Goal: Task Accomplishment & Management: Manage account settings

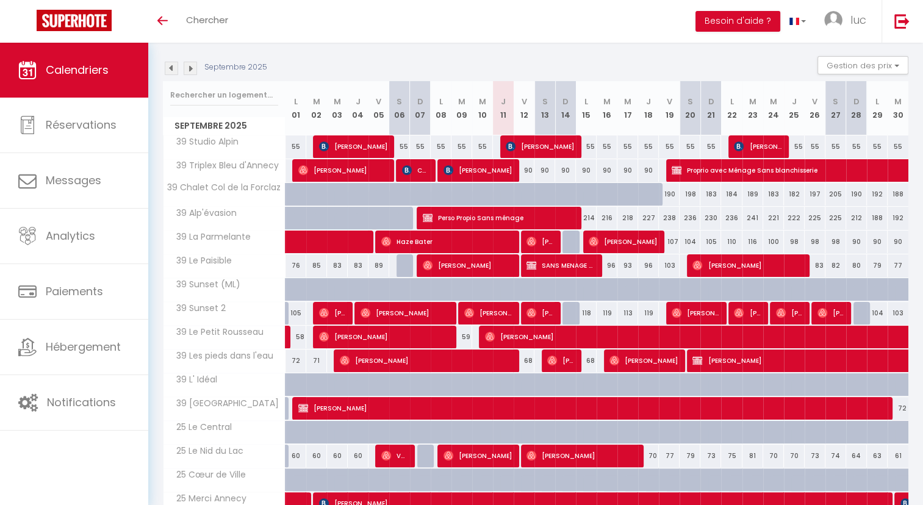
scroll to position [138, 0]
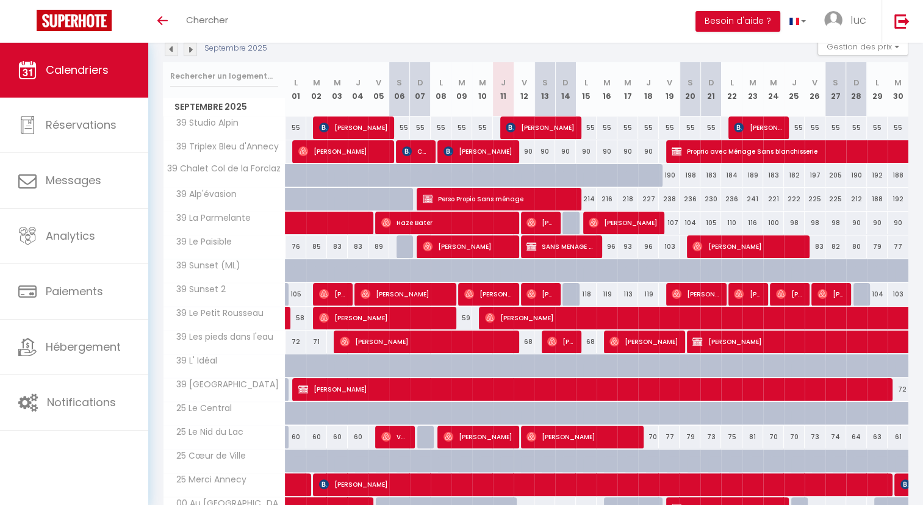
click at [676, 173] on div "190" at bounding box center [669, 175] width 21 height 23
type input "190"
select select "1"
type input "Ven 19 Septembre 2025"
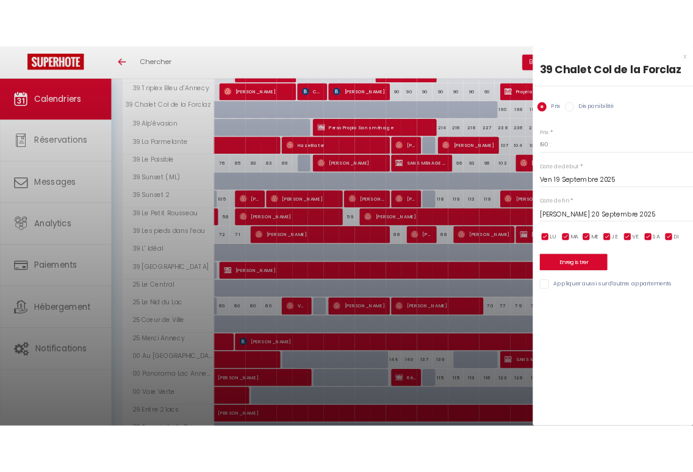
scroll to position [231, 0]
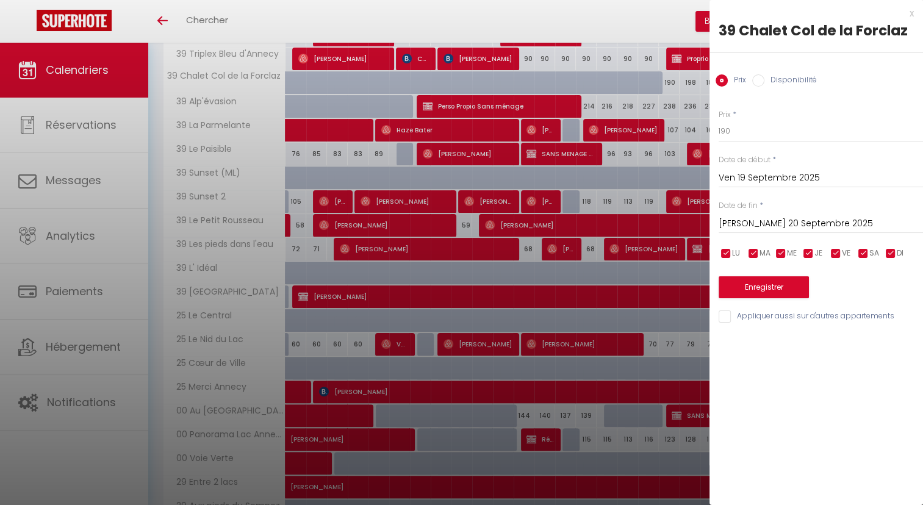
click at [772, 213] on div "[PERSON_NAME] 20 Septembre 2025 < [DATE] > Dim Lun Mar Mer Jeu Ven Sam 1 2 3 4 …" at bounding box center [820, 223] width 204 height 22
click at [764, 217] on input "[PERSON_NAME] 20 Septembre 2025" at bounding box center [820, 224] width 204 height 16
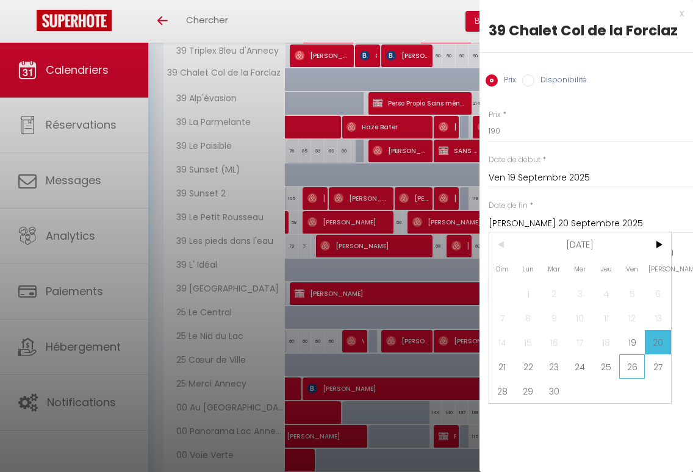
click at [638, 362] on span "26" at bounding box center [632, 366] width 26 height 24
type input "Ven 26 Septembre 2025"
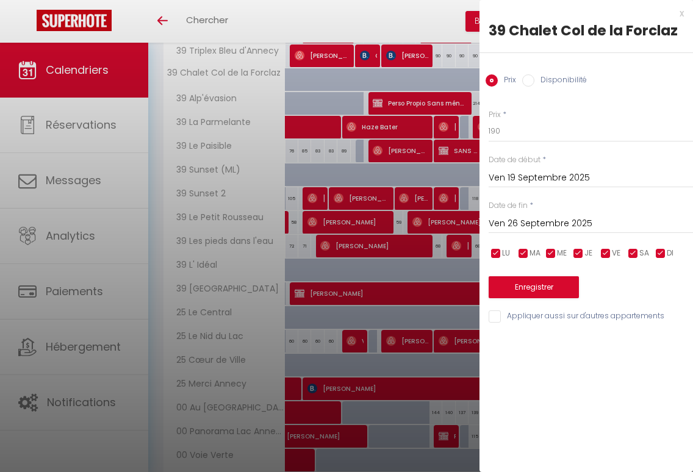
click at [532, 76] on input "Disponibilité" at bounding box center [528, 80] width 12 height 12
radio input "true"
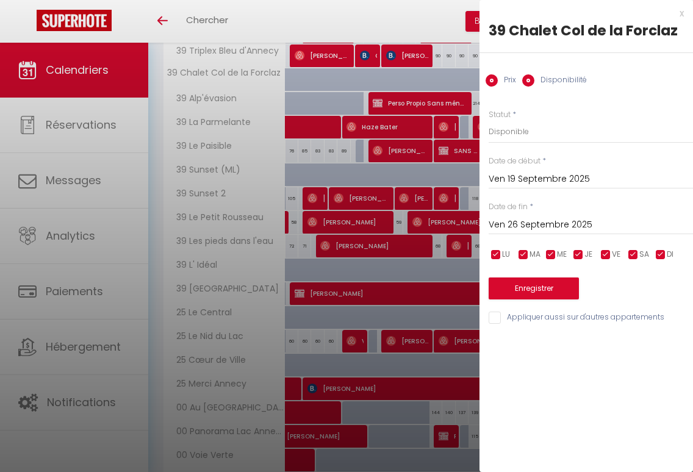
radio input "false"
click at [534, 127] on select "Disponible Indisponible" at bounding box center [591, 131] width 204 height 23
select select "0"
click at [489, 120] on select "Disponible Indisponible" at bounding box center [591, 131] width 204 height 23
click at [543, 296] on button "Enregistrer" at bounding box center [534, 288] width 90 height 22
